Goal: Task Accomplishment & Management: Manage account settings

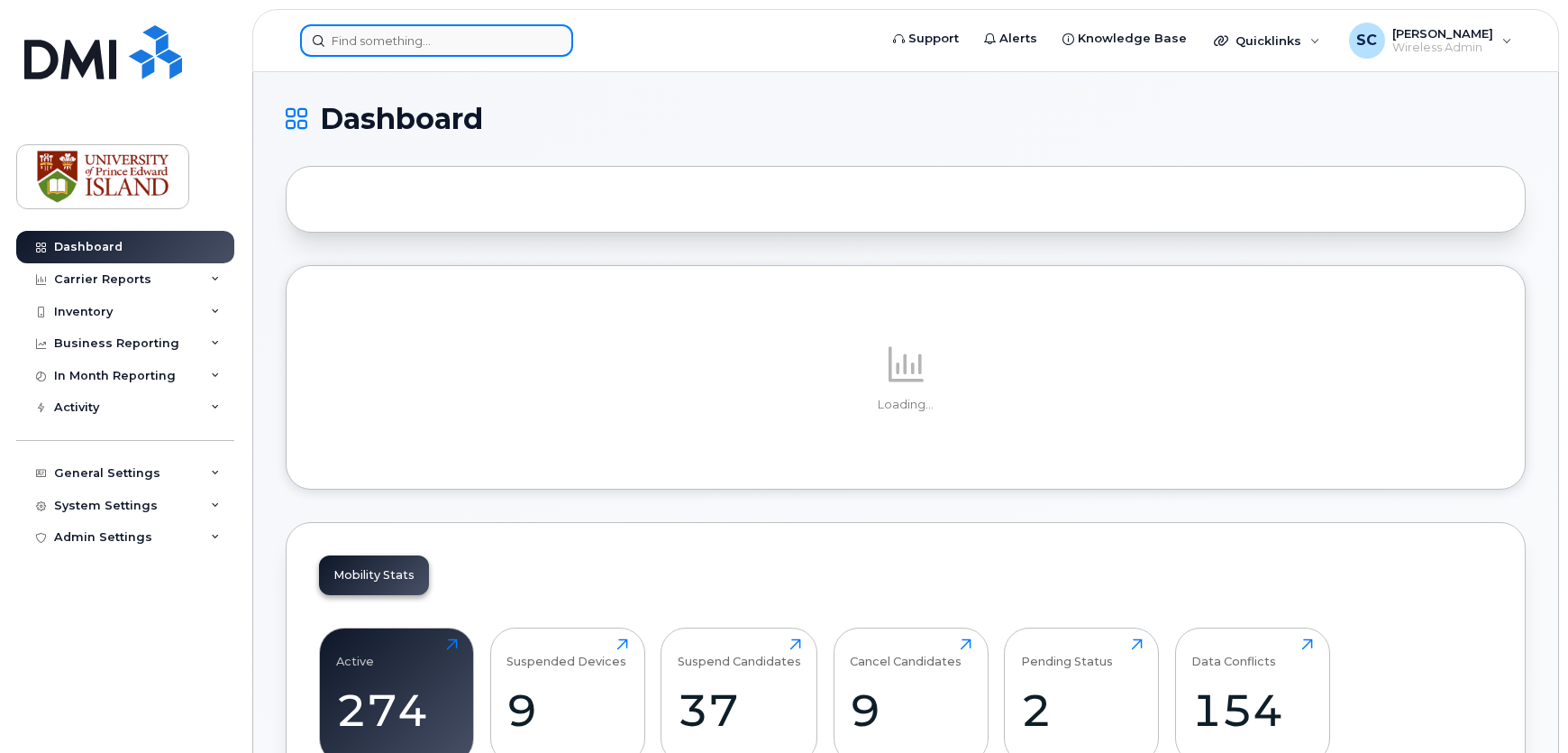
click at [413, 43] on input at bounding box center [436, 41] width 273 height 32
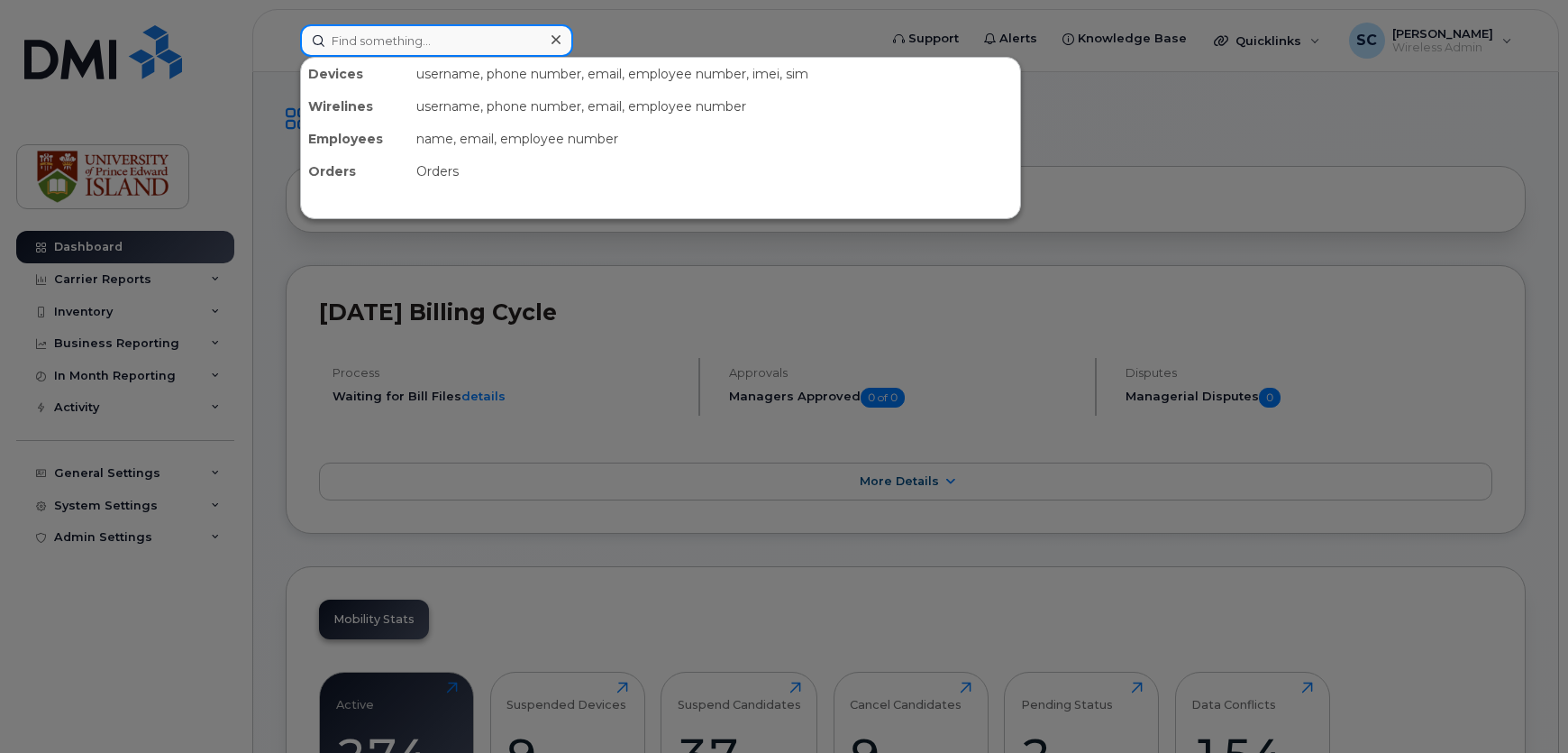
click at [436, 53] on input at bounding box center [436, 41] width 273 height 32
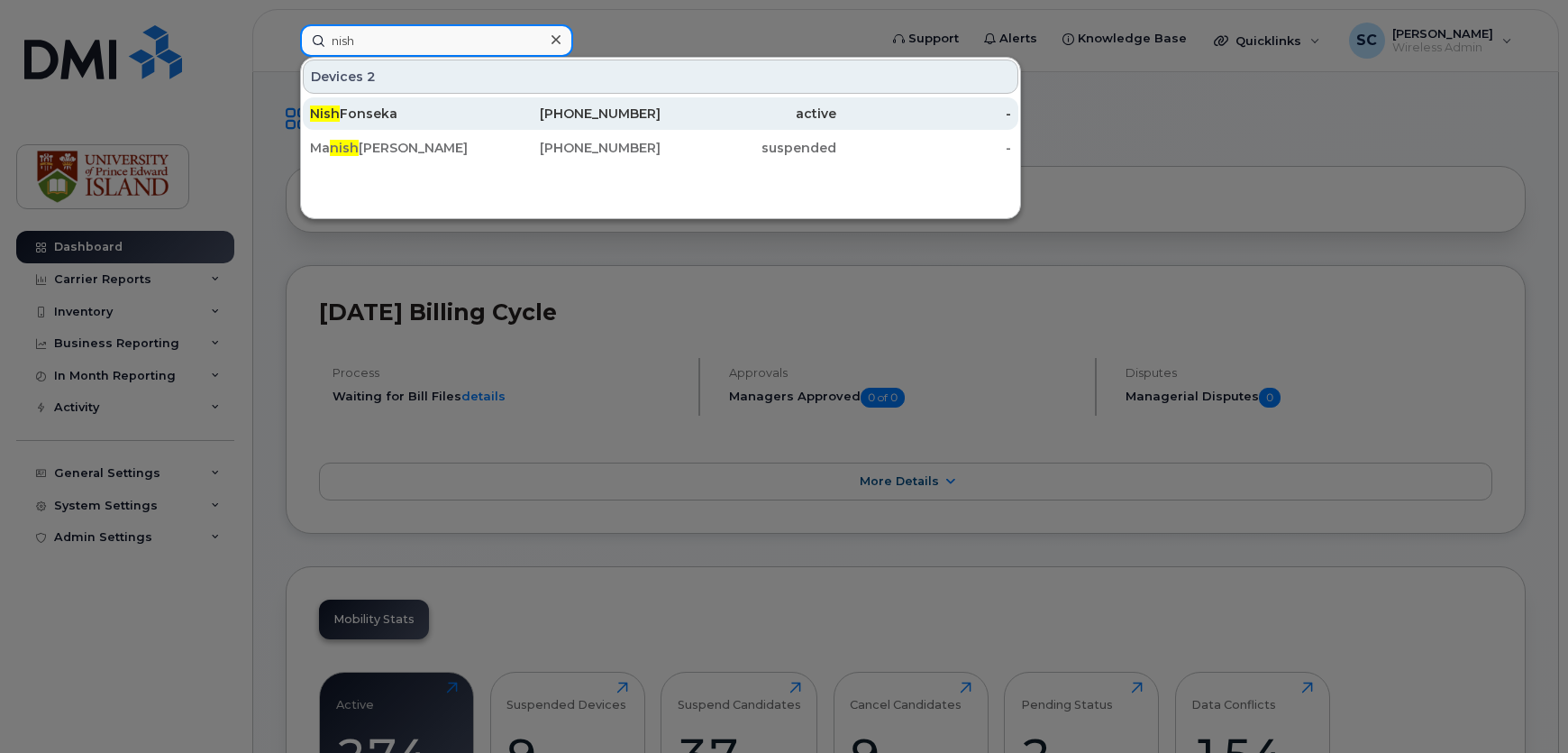
type input "nish"
click at [400, 112] on div "Nish Fonseka" at bounding box center [398, 113] width 175 height 18
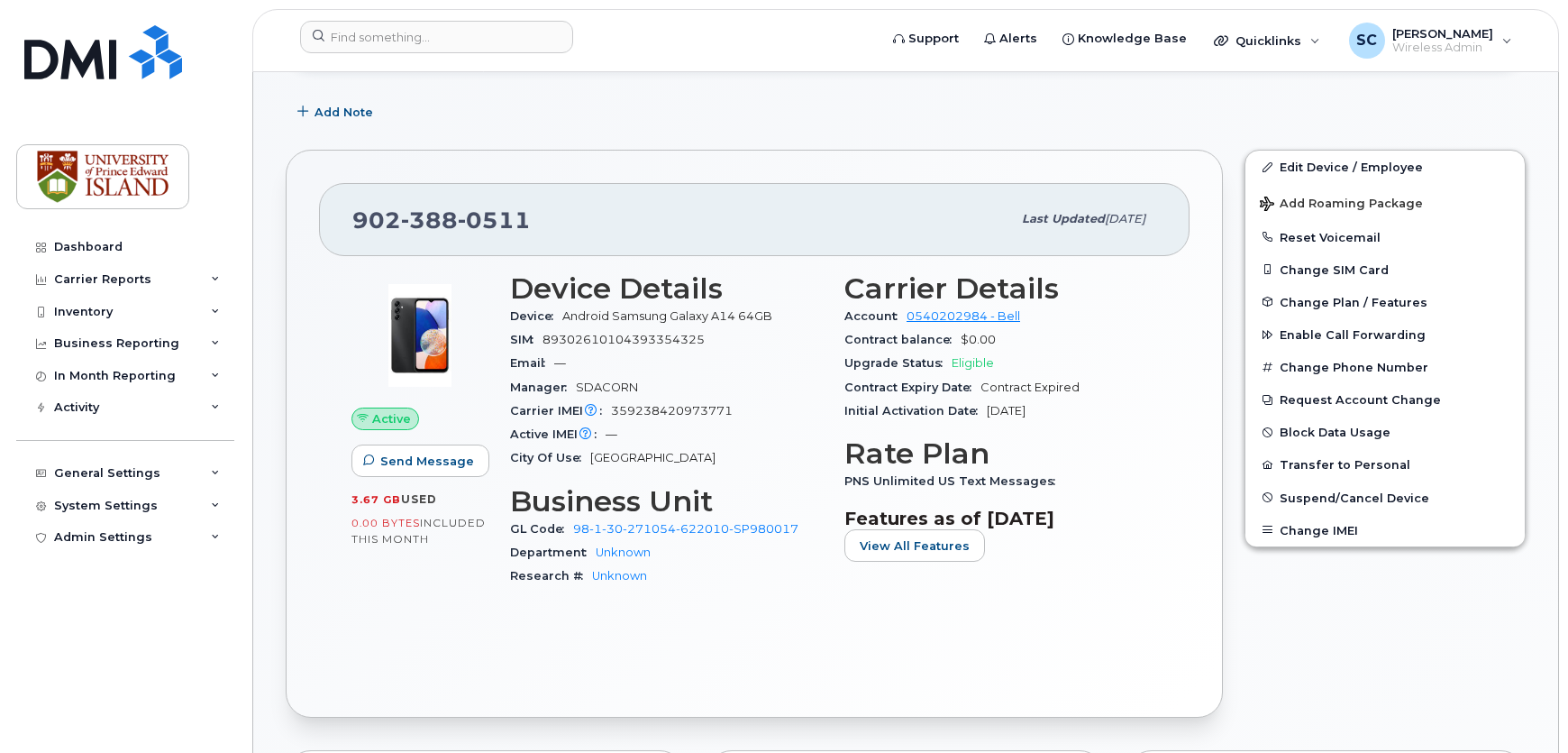
scroll to position [245, 0]
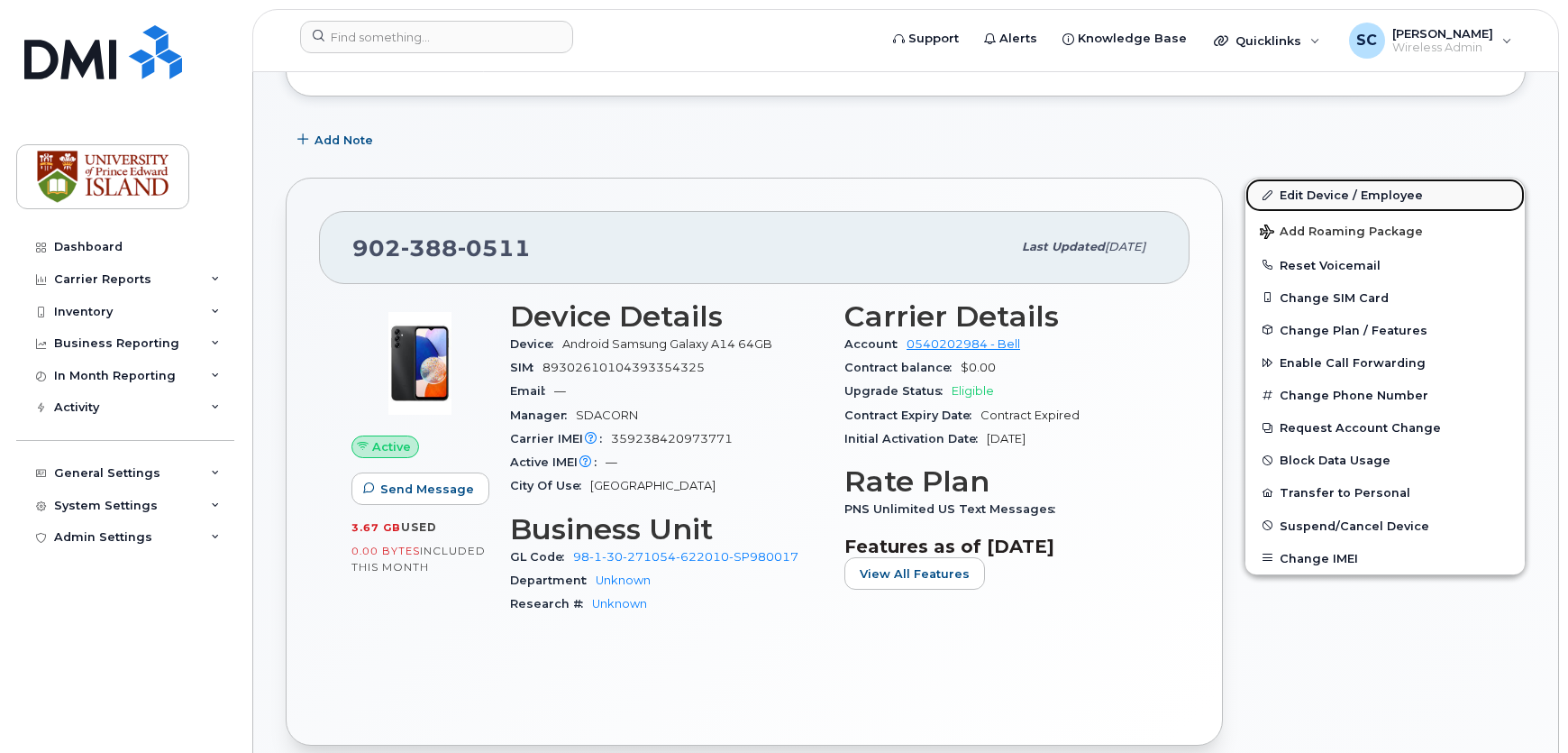
click at [1326, 198] on link "Edit Device / Employee" at bounding box center [1385, 194] width 279 height 32
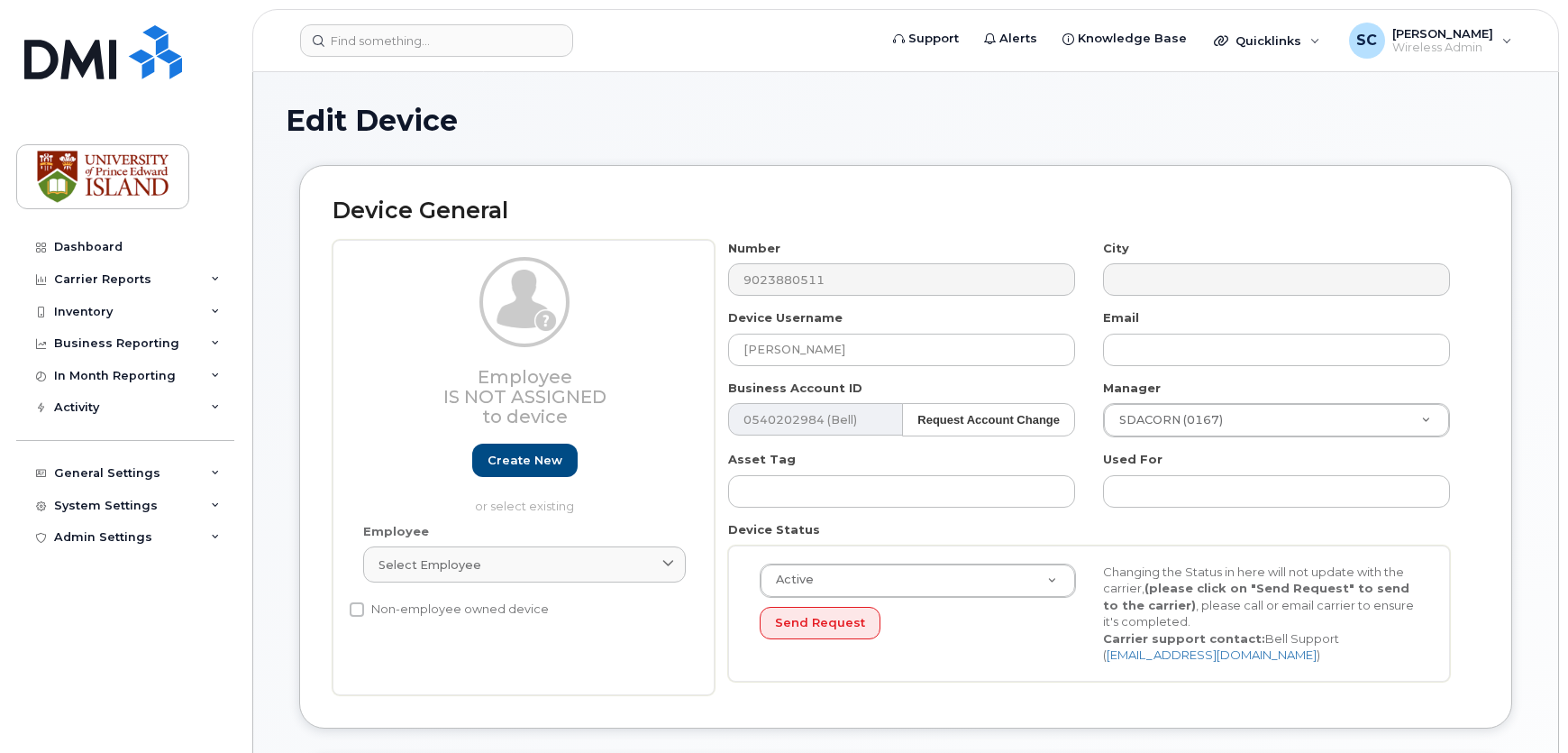
select select "2042227"
select select "2042226"
drag, startPoint x: 836, startPoint y: 354, endPoint x: 719, endPoint y: 353, distance: 117.0
click at [720, 357] on div "Device Username Nish Fonseka" at bounding box center [902, 338] width 375 height 57
click at [796, 355] on input "text" at bounding box center [902, 349] width 347 height 32
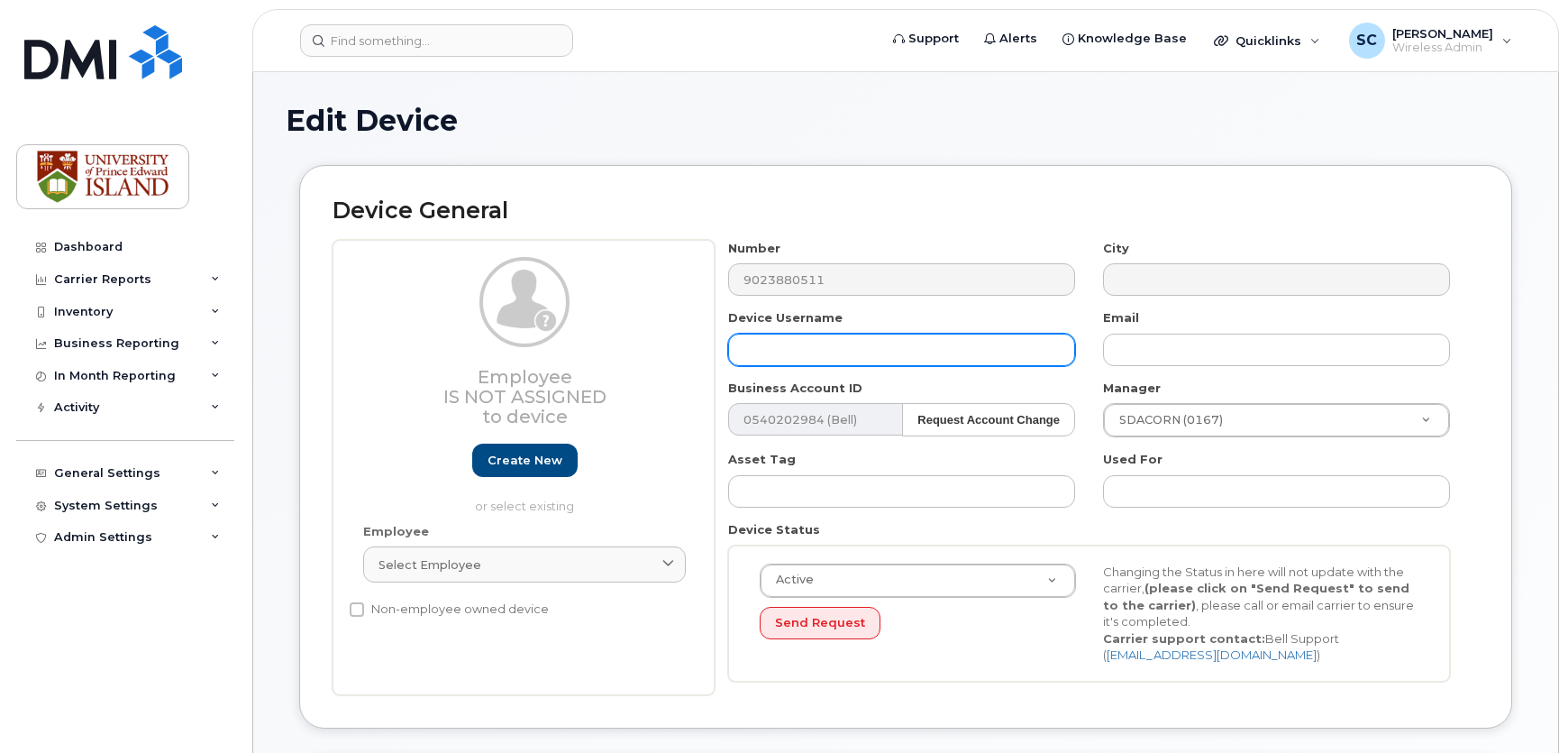
paste input "Martin Watson"
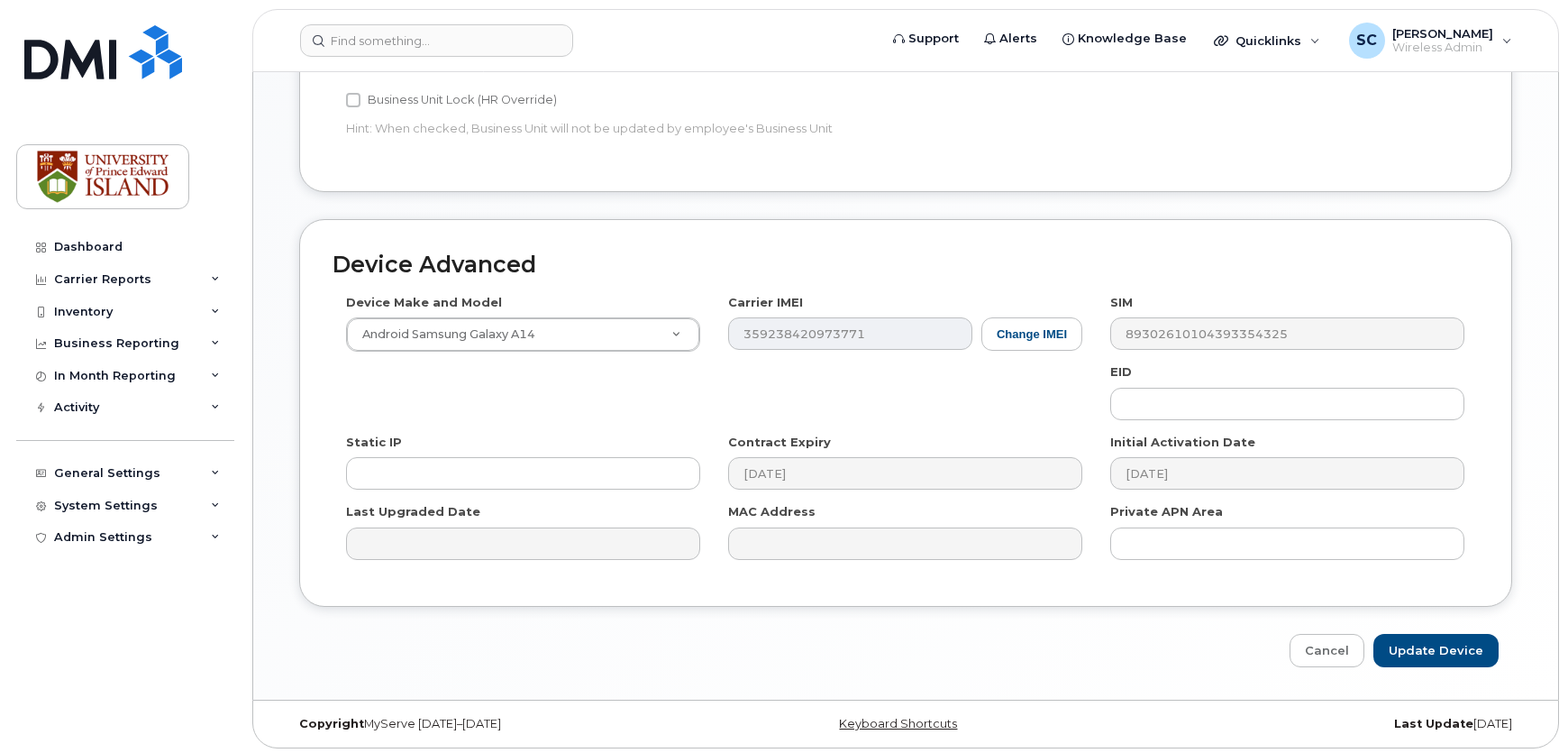
scroll to position [848, 0]
type input "Martin Watson"
click at [1447, 638] on input "Update Device" at bounding box center [1436, 648] width 125 height 33
type input "Saving..."
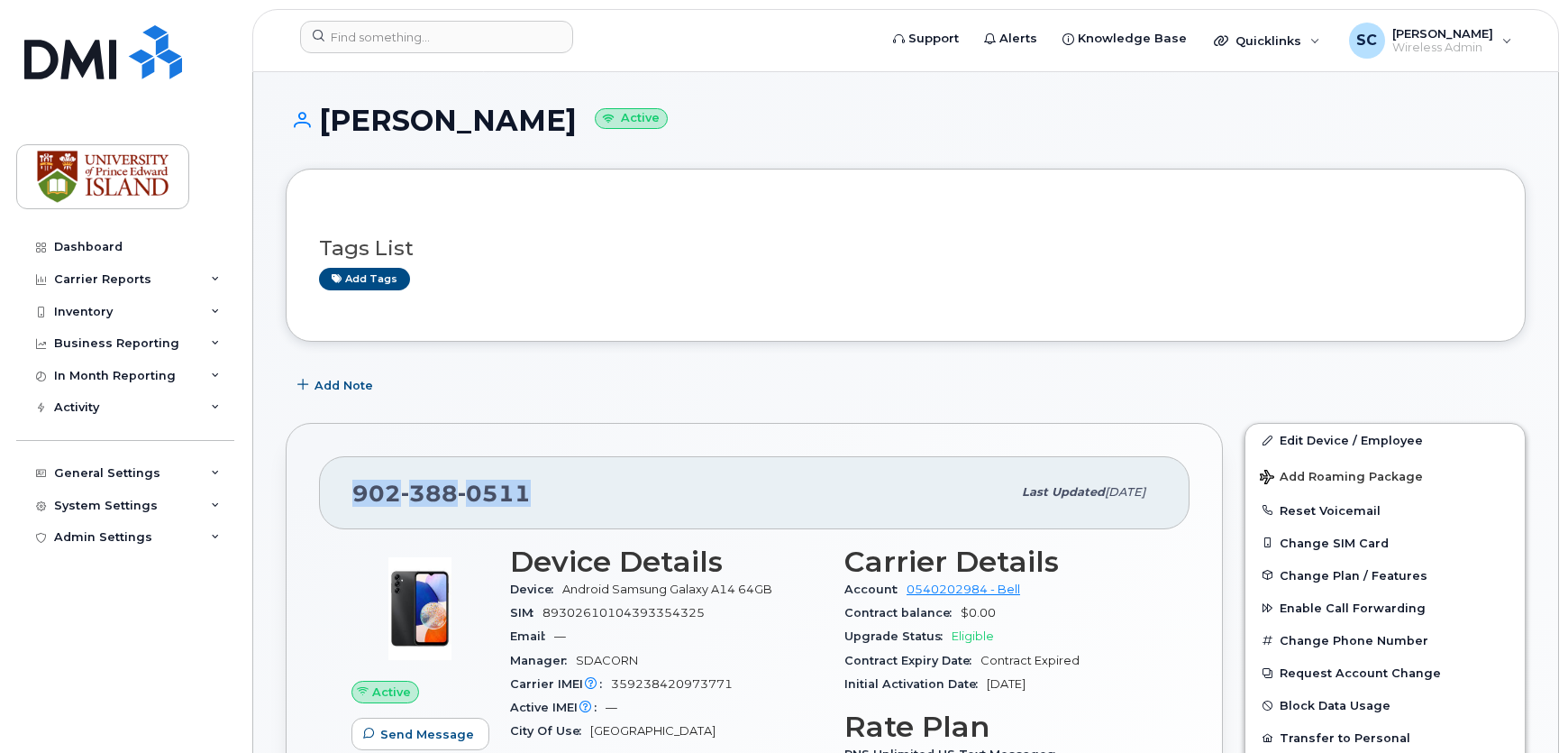
drag, startPoint x: 544, startPoint y: 502, endPoint x: 333, endPoint y: 513, distance: 211.3
click at [333, 513] on div "902 388 0511 Last updated Oct 10, 2025" at bounding box center [754, 492] width 871 height 72
copy span "902 388 0511"
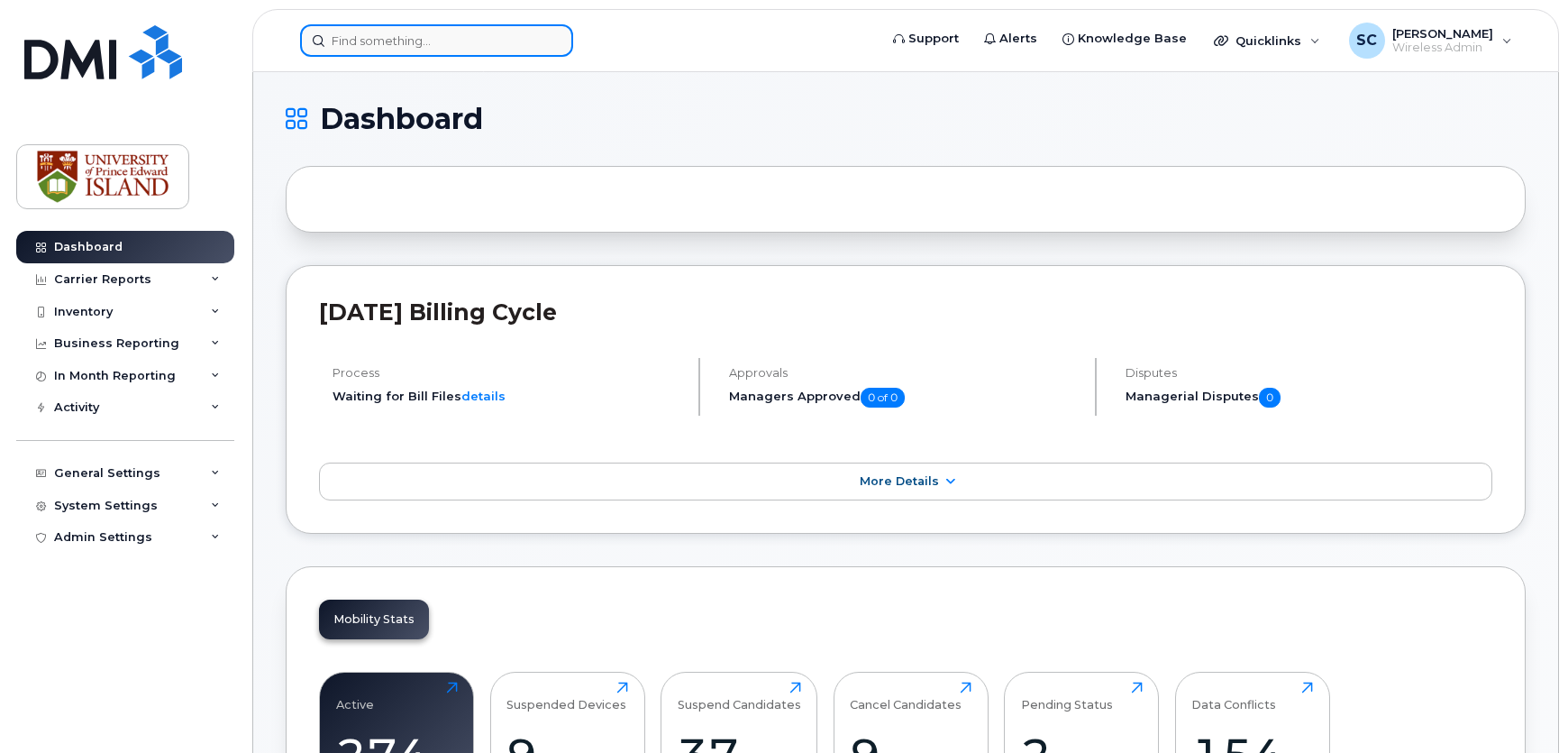
click at [471, 45] on input at bounding box center [436, 41] width 273 height 32
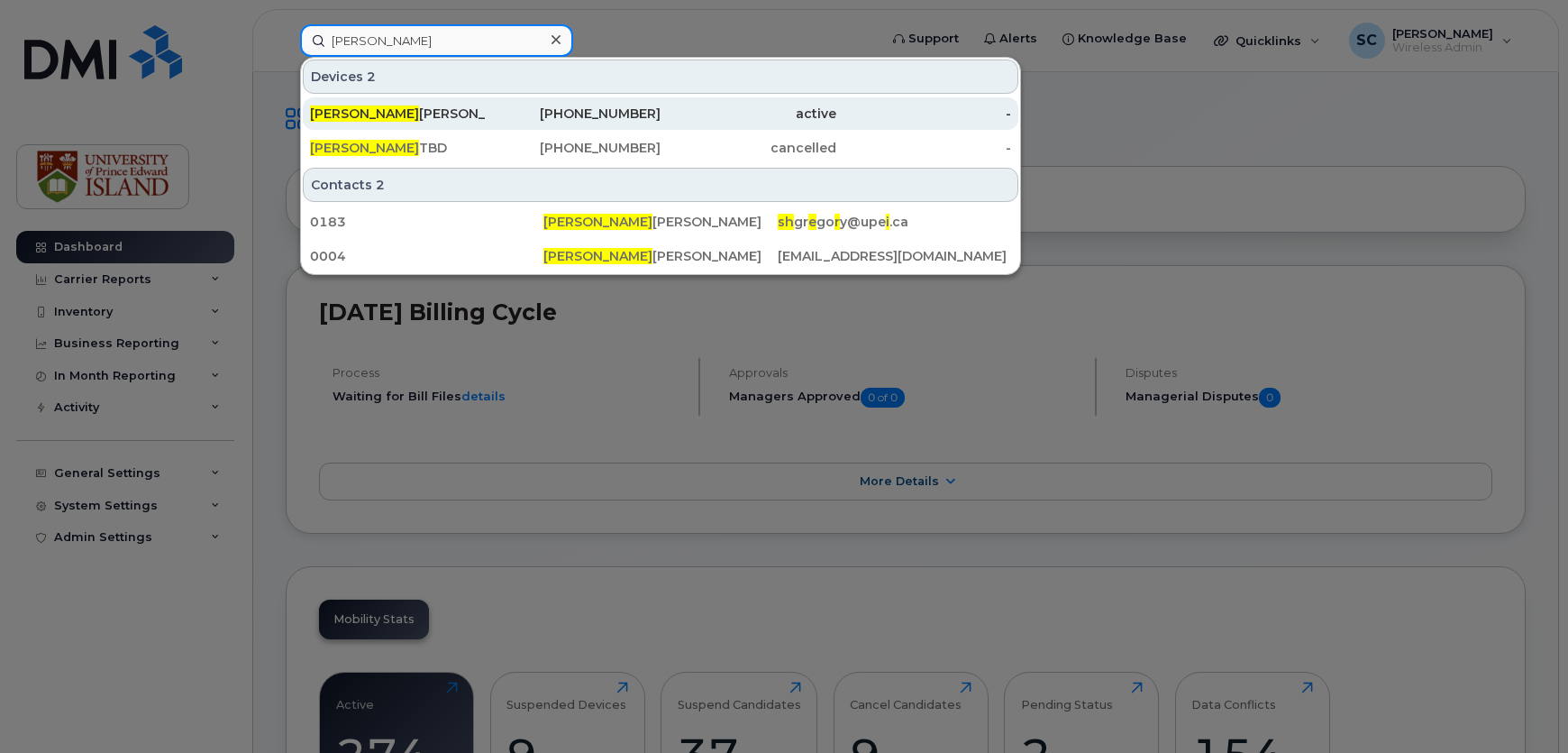
type input "sheri"
click at [453, 105] on div "Sheri lyn Acorn" at bounding box center [398, 113] width 175 height 18
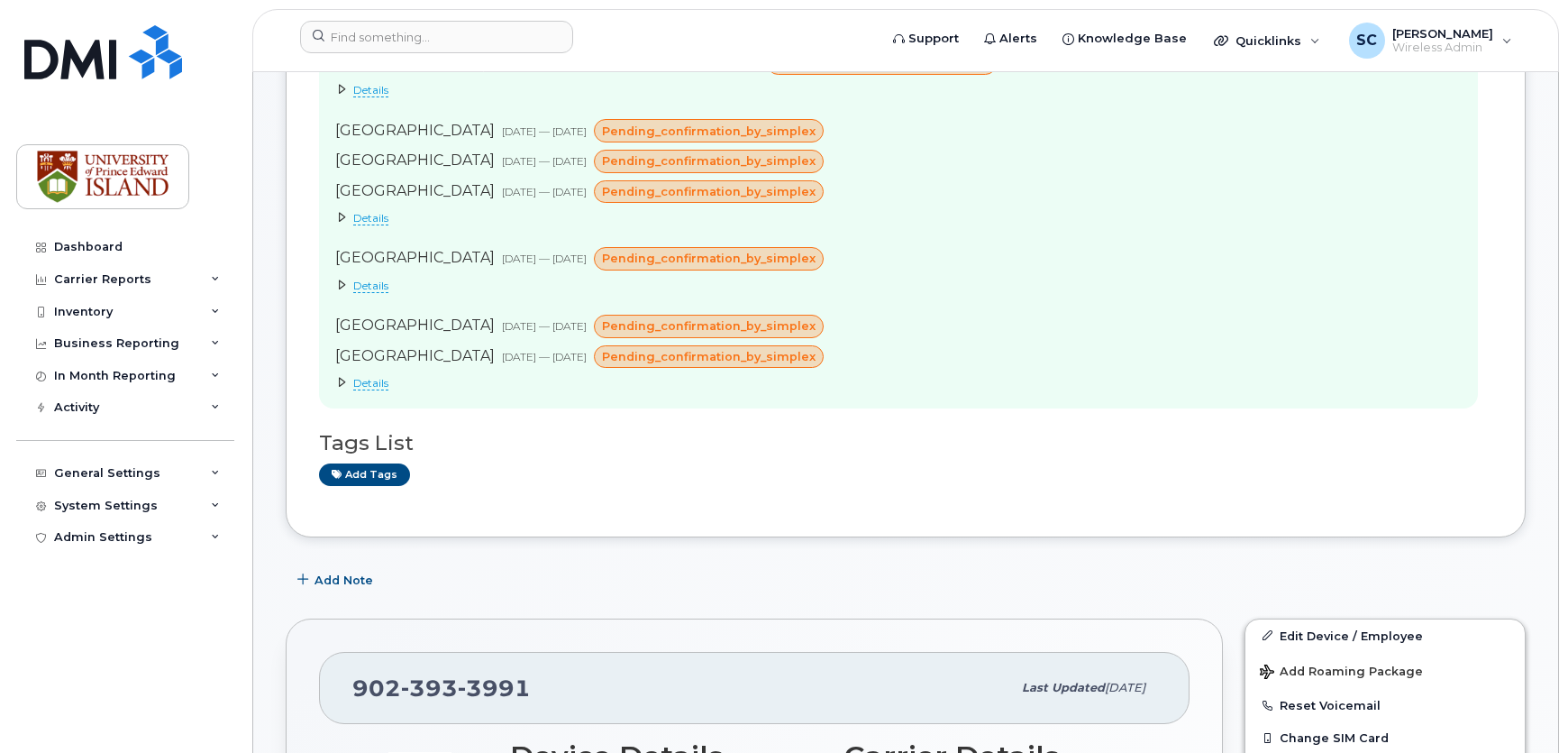
scroll to position [492, 0]
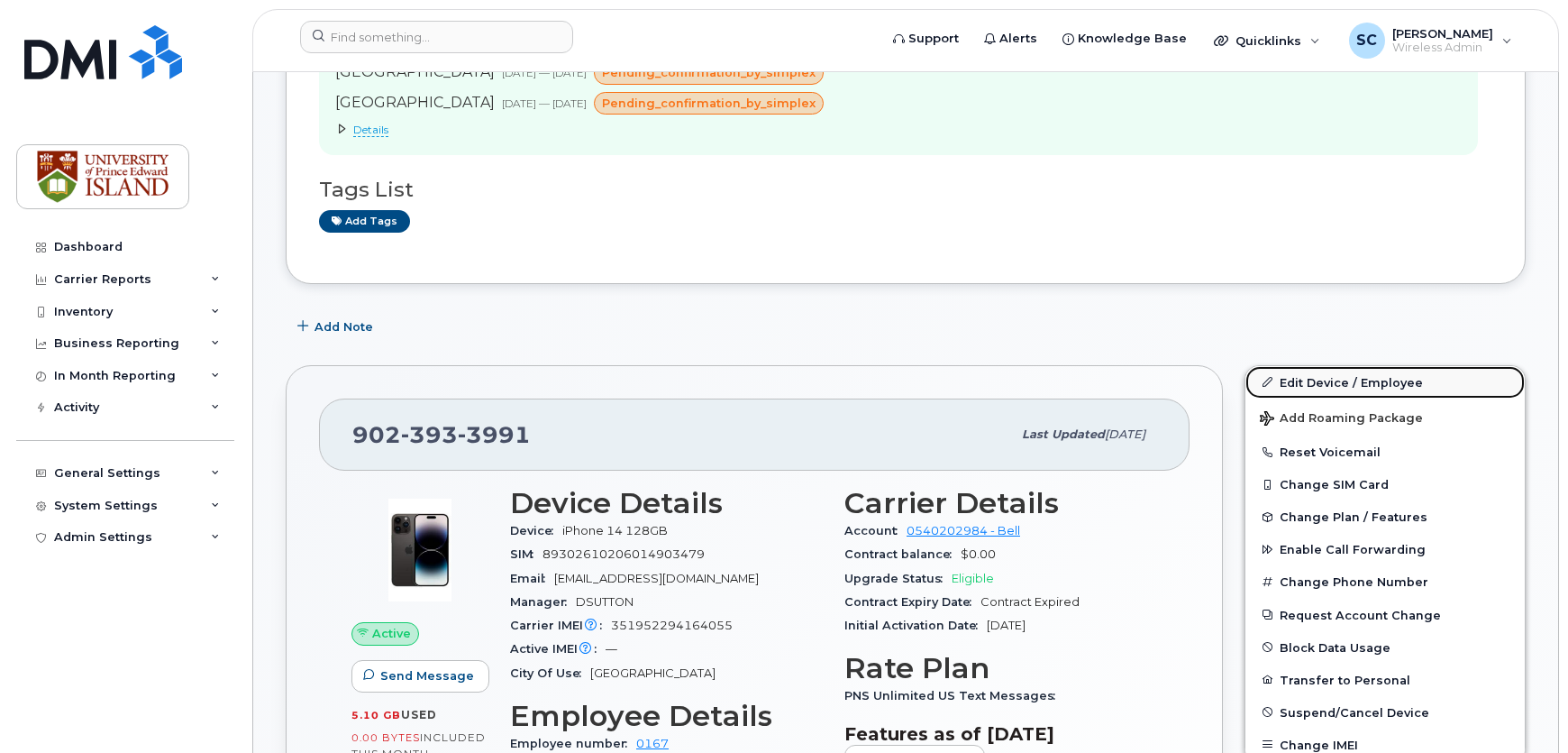
click at [1304, 383] on link "Edit Device / Employee" at bounding box center [1385, 382] width 279 height 32
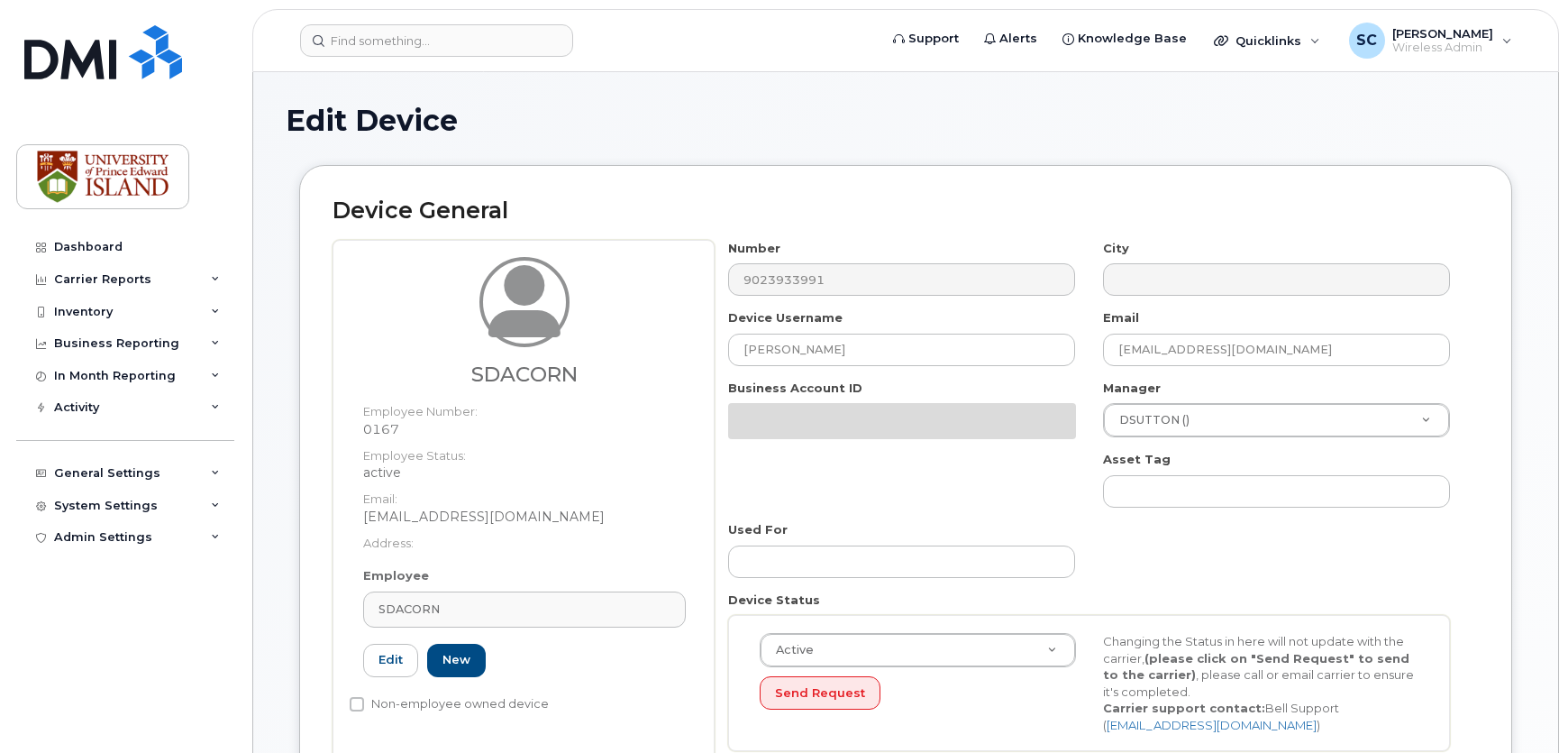
select select "2042297"
select select "2042284"
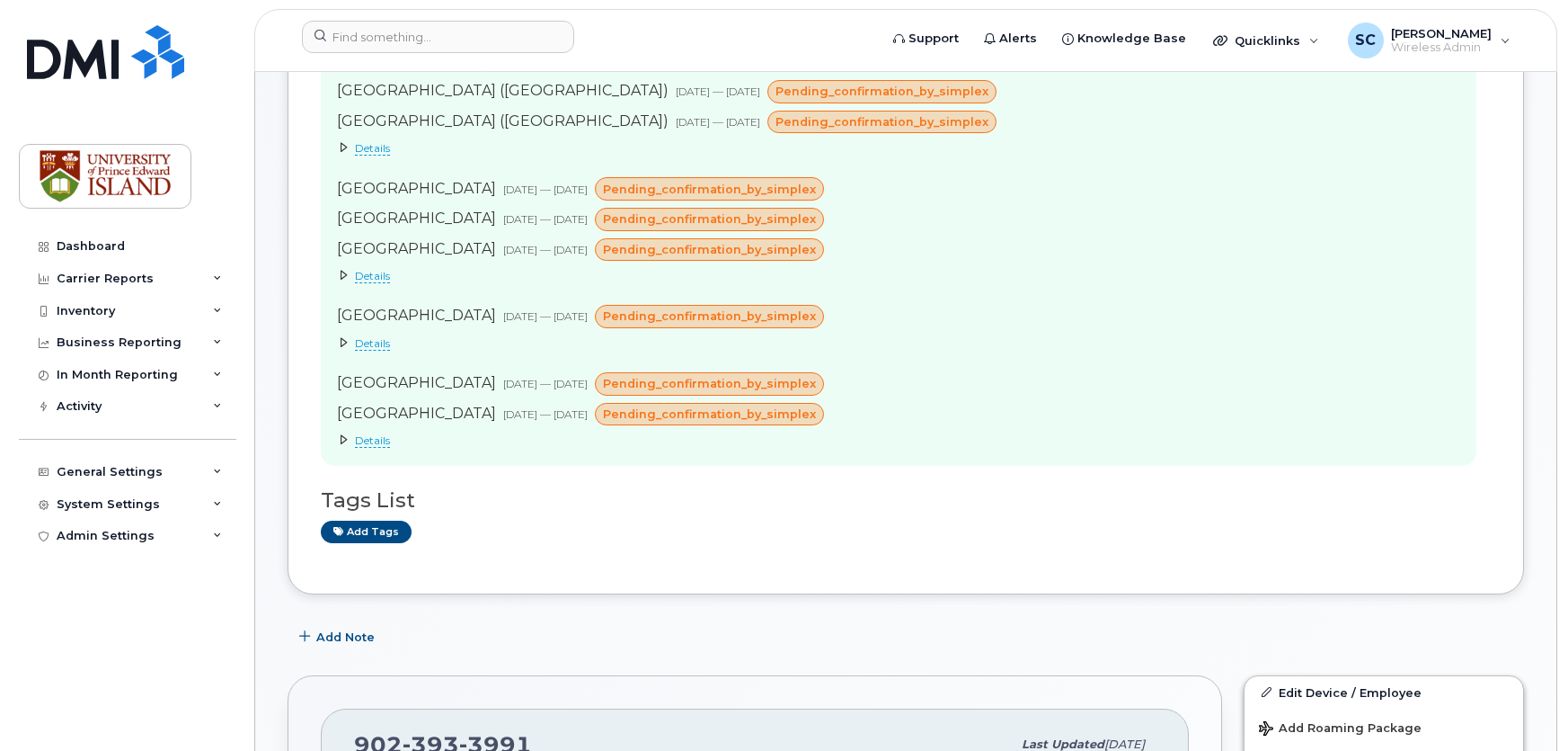
scroll to position [490, 0]
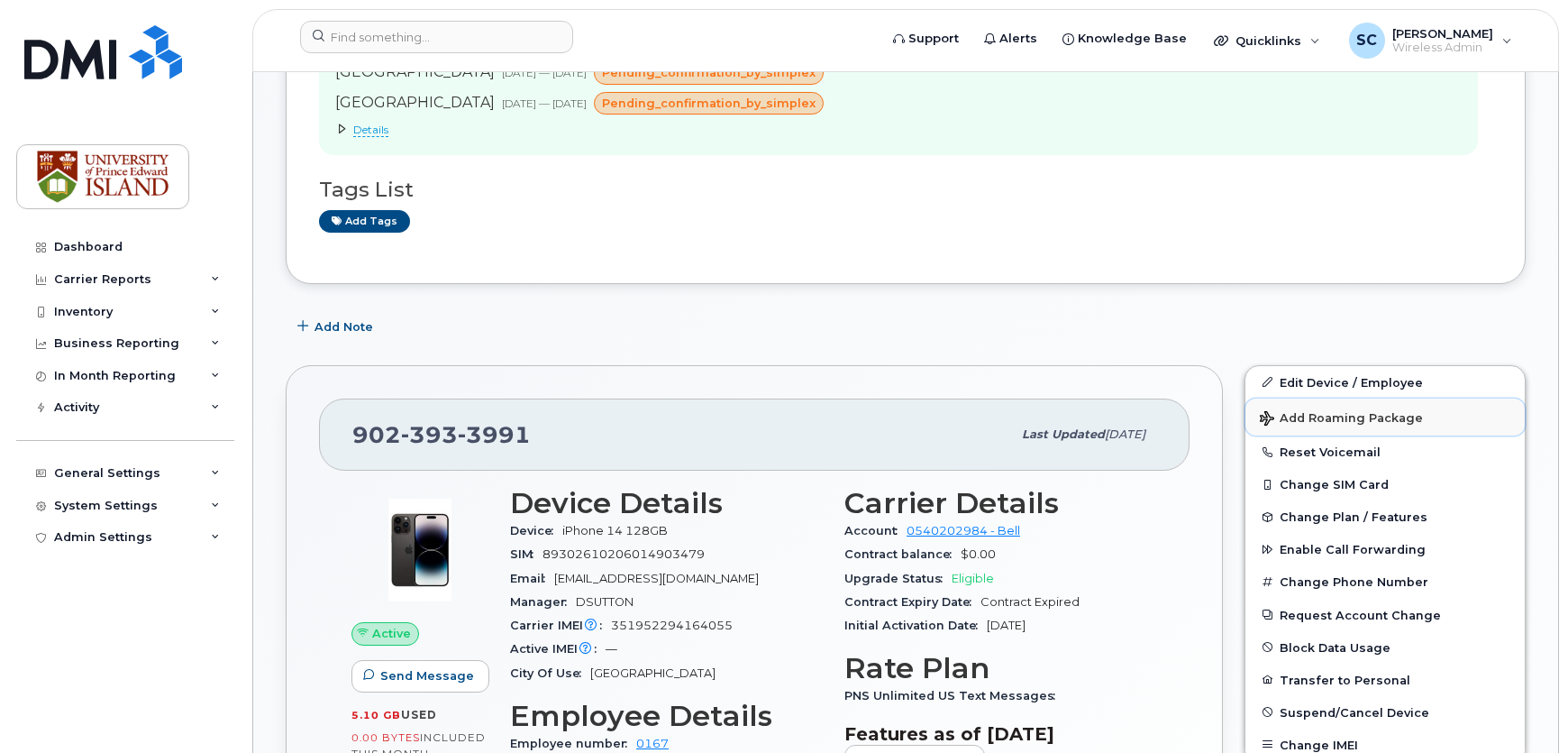
click at [1330, 426] on span "Add Roaming Package" at bounding box center [1341, 420] width 163 height 17
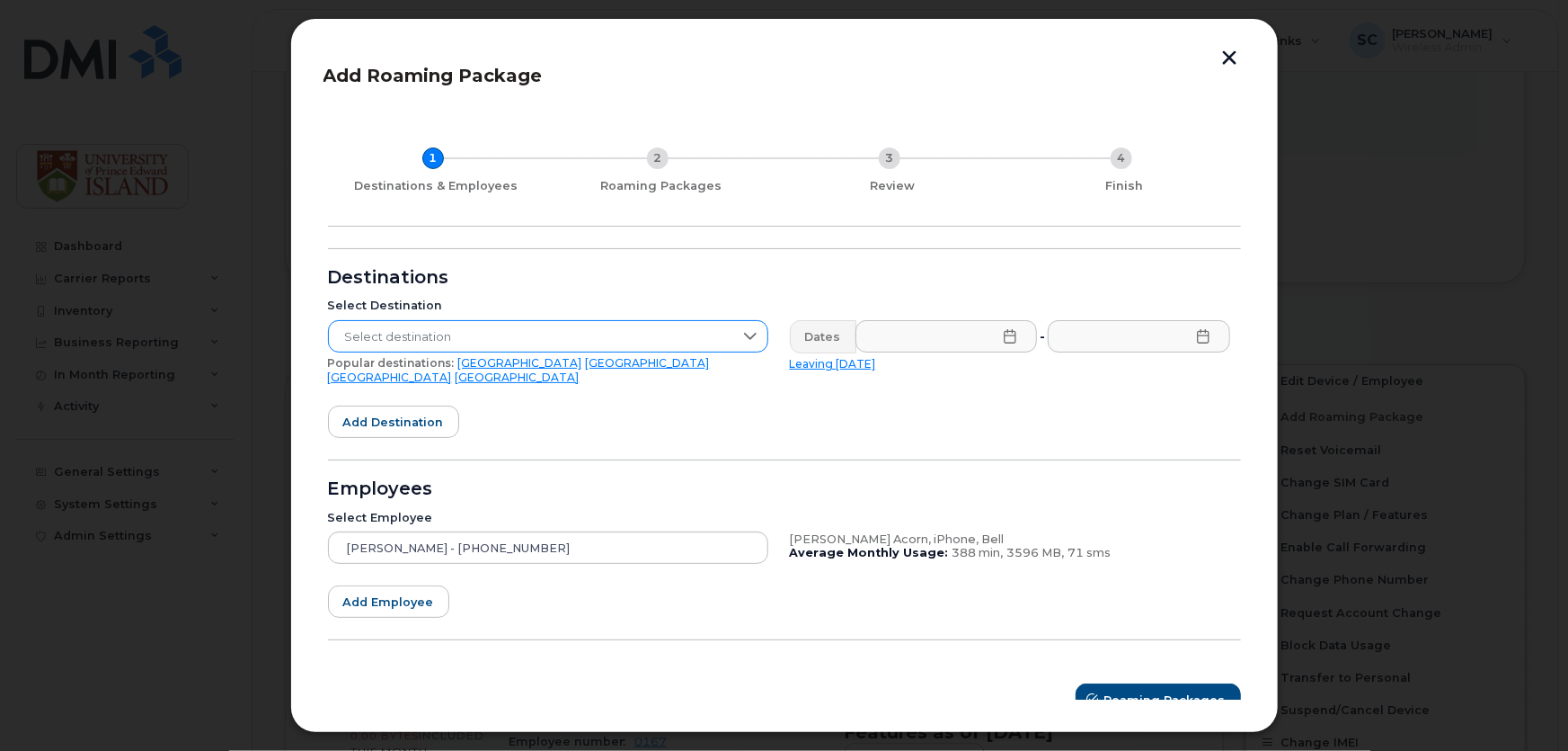
click at [594, 337] on span "Select destination" at bounding box center [531, 337] width 404 height 32
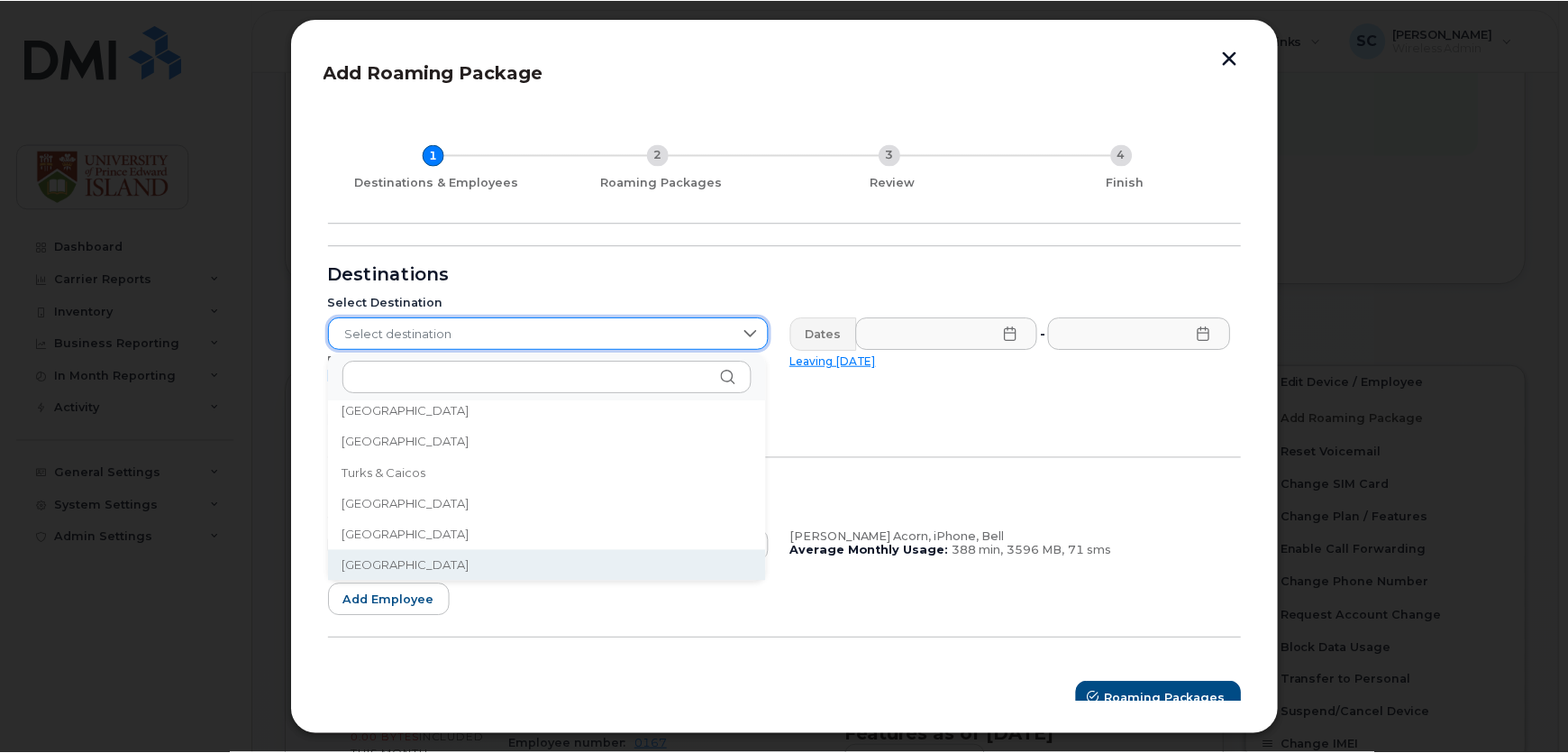
scroll to position [7, 0]
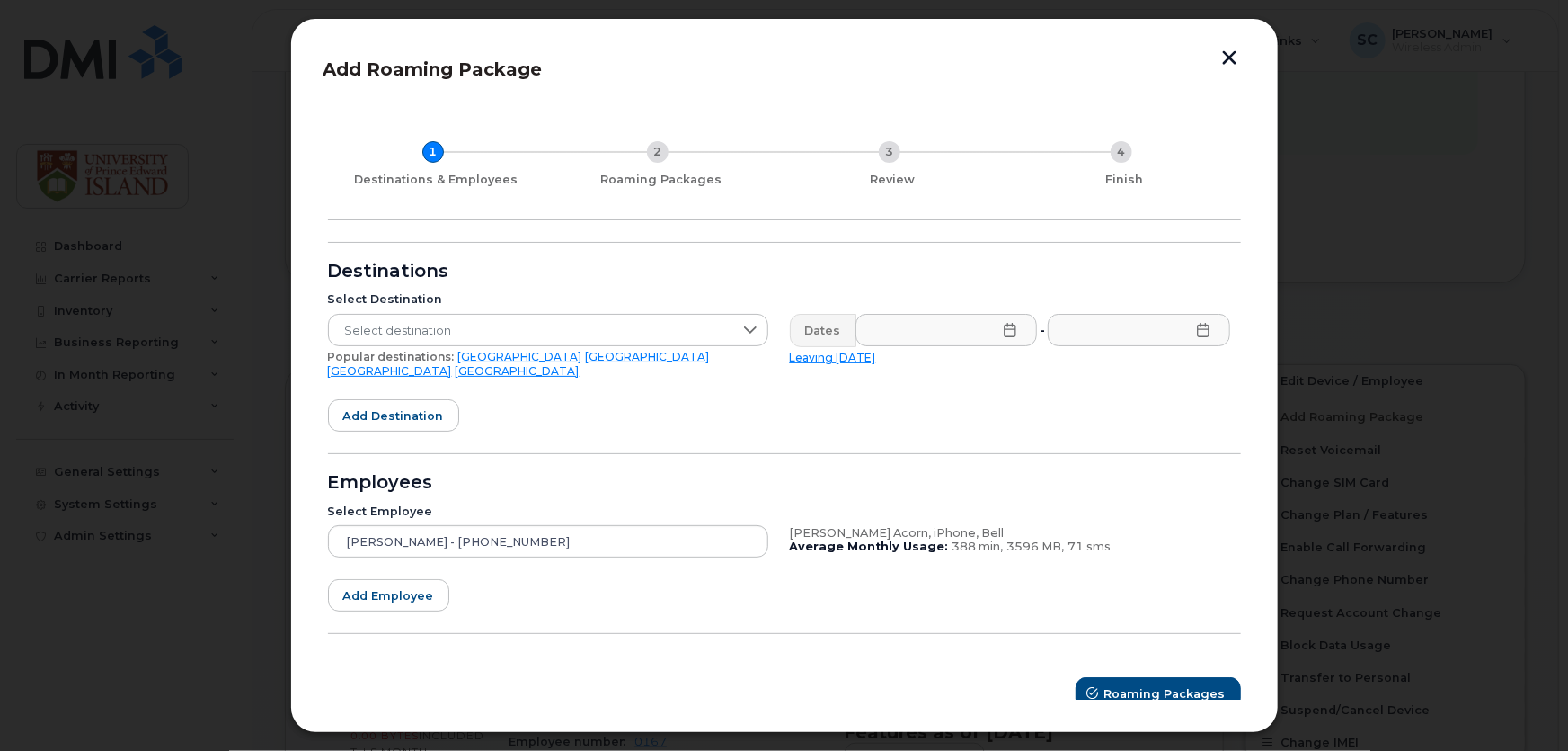
click at [1228, 63] on button "button" at bounding box center [1229, 59] width 27 height 19
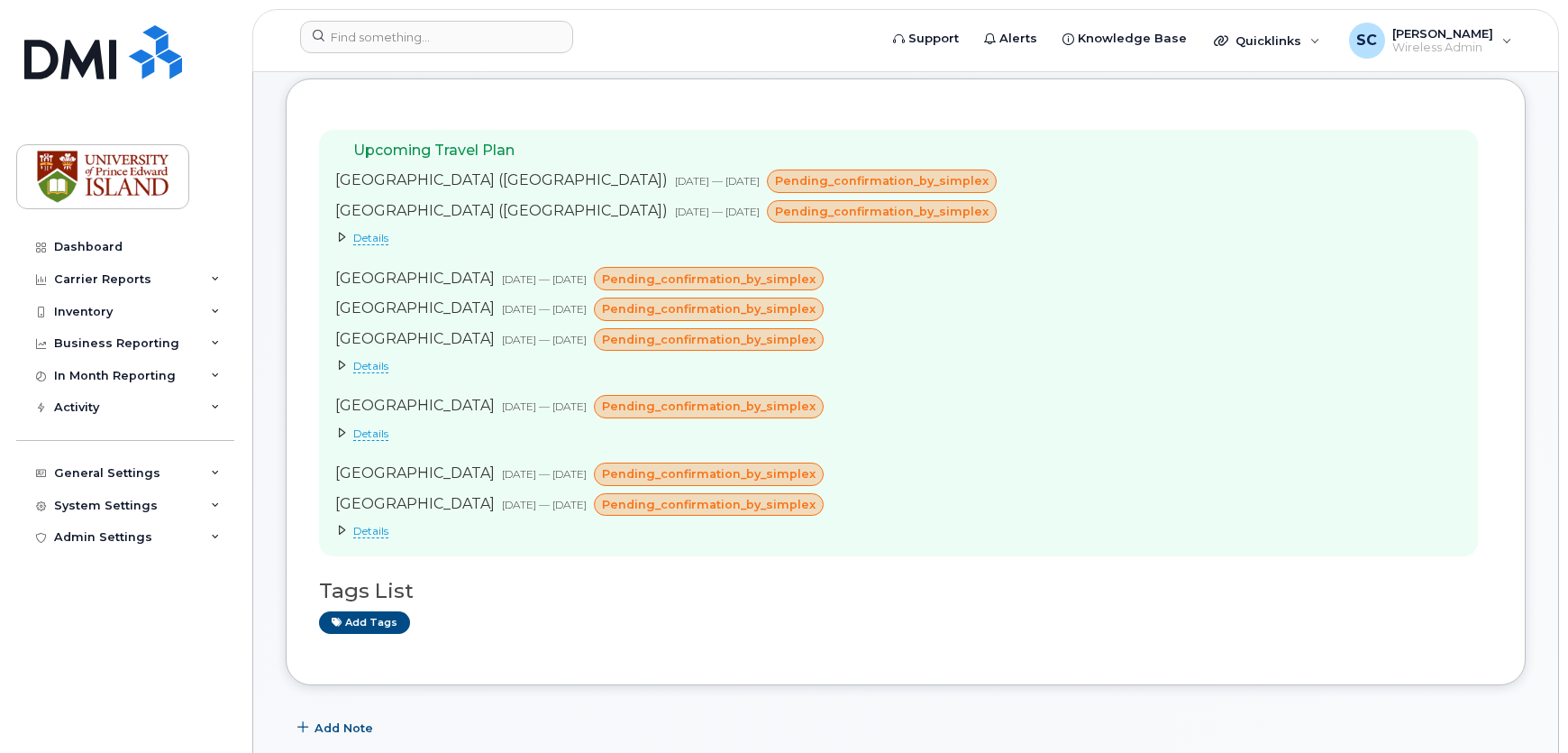
scroll to position [0, 0]
